Goal: Task Accomplishment & Management: Manage account settings

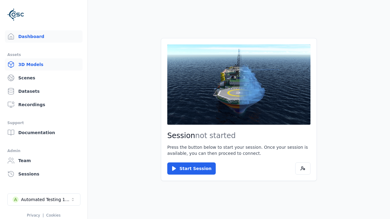
click at [44, 65] on link "3D Models" at bounding box center [44, 64] width 78 height 12
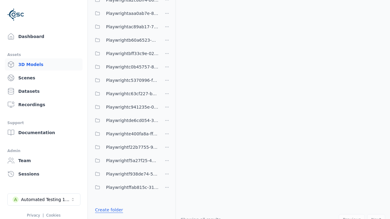
click at [109, 210] on link "Create folder" at bounding box center [109, 210] width 28 height 6
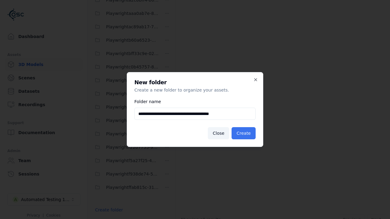
type input "**********"
click at [243, 133] on button "Create" at bounding box center [244, 133] width 24 height 12
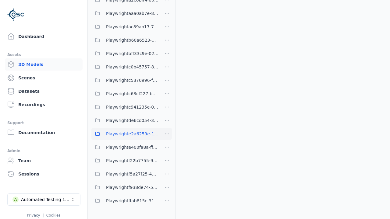
click at [125, 134] on span "Playwrighte2a6259e-1aa3-4f6f-bf31-93748cf6e7a7" at bounding box center [132, 133] width 52 height 7
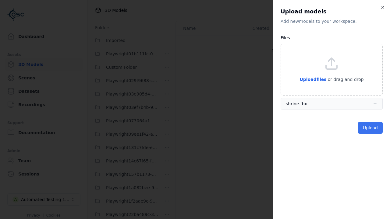
click at [370, 128] on button "Upload" at bounding box center [370, 128] width 25 height 12
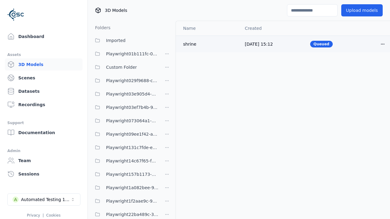
click at [383, 44] on html "Support Dashboard Assets 3D Models Scenes Datasets Recordings Support Documenta…" at bounding box center [195, 109] width 390 height 219
